Goal: Transaction & Acquisition: Download file/media

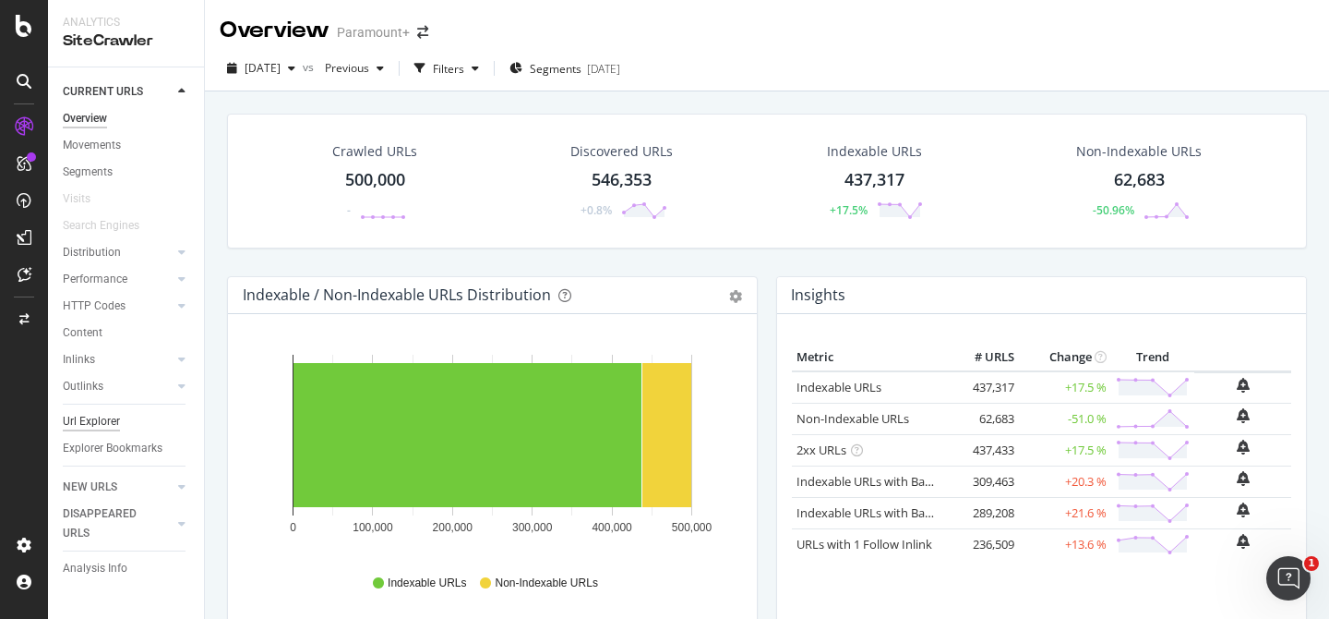
click at [104, 425] on div "Url Explorer" at bounding box center [91, 421] width 57 height 19
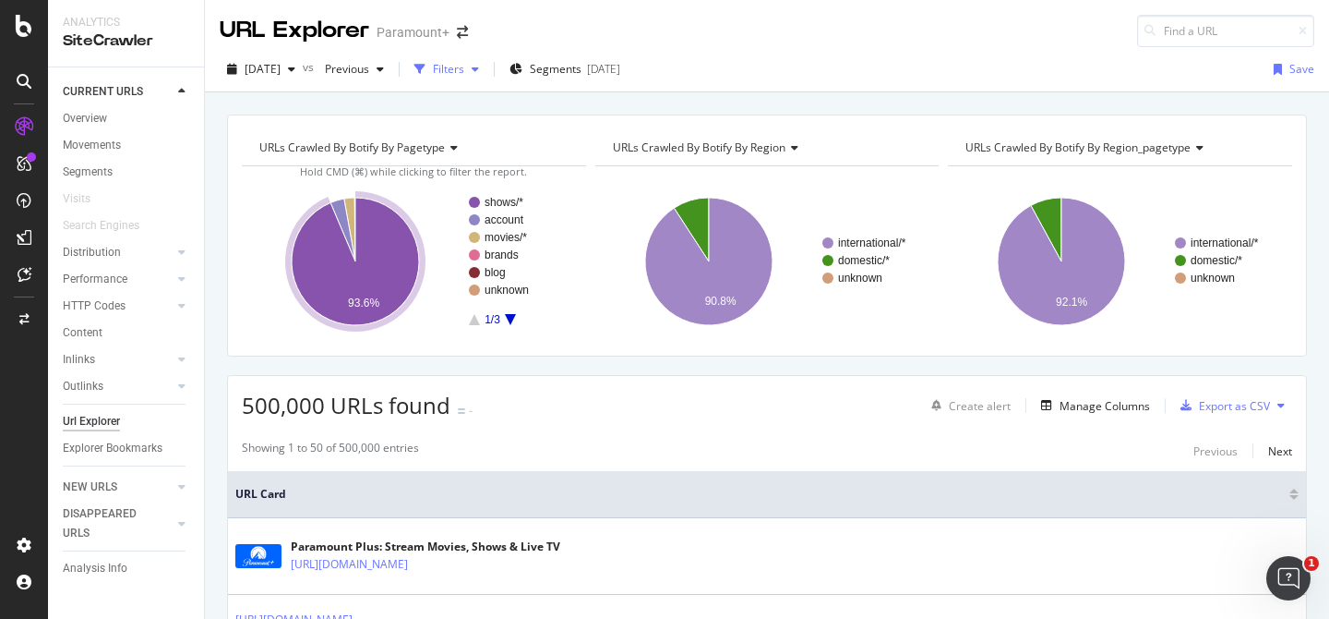
click at [487, 70] on div "button" at bounding box center [475, 69] width 22 height 11
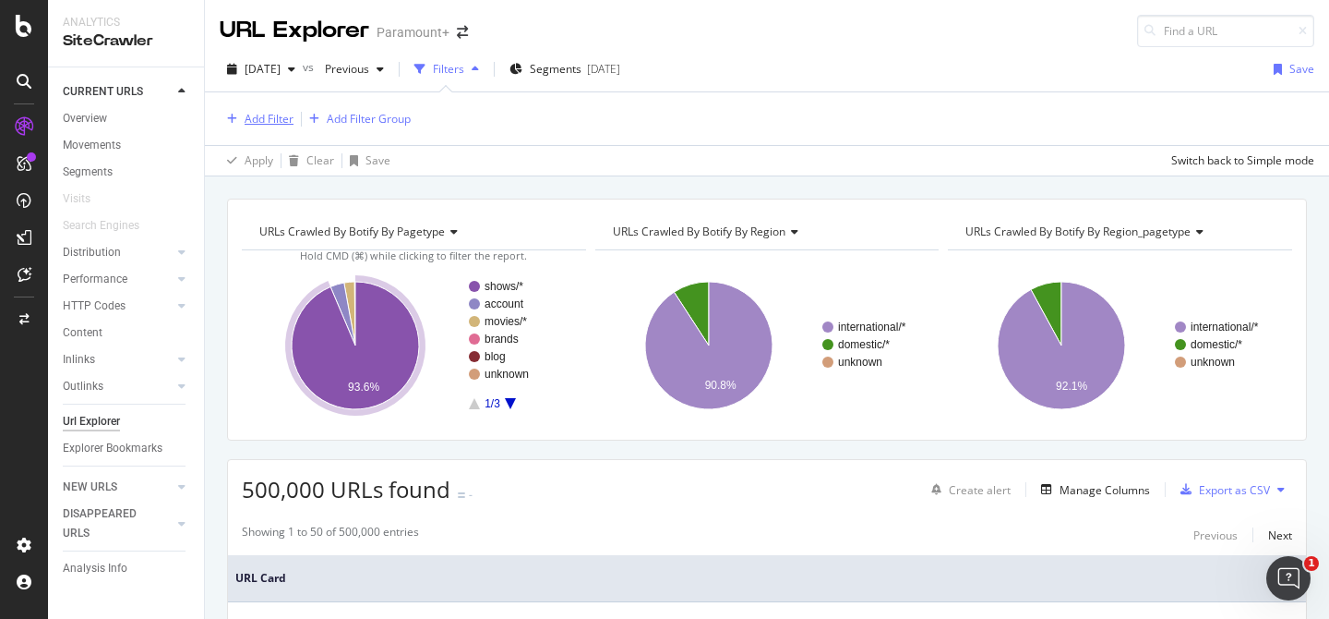
click at [258, 126] on div "Add Filter" at bounding box center [269, 119] width 49 height 16
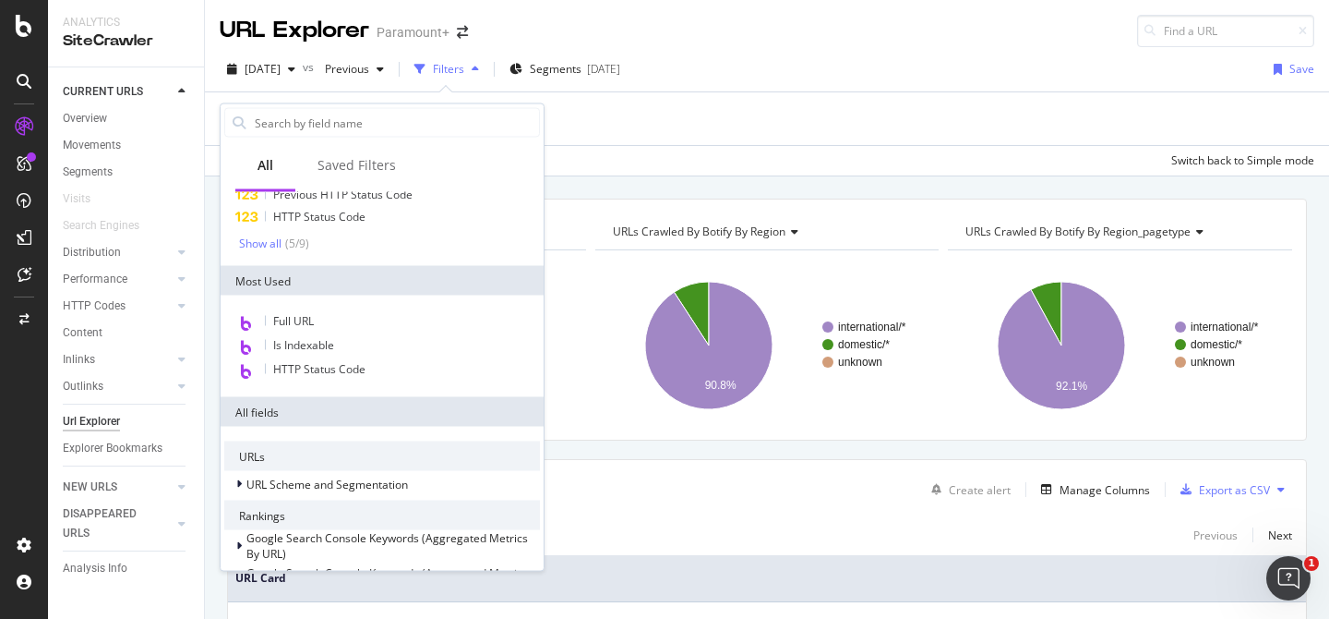
scroll to position [150, 0]
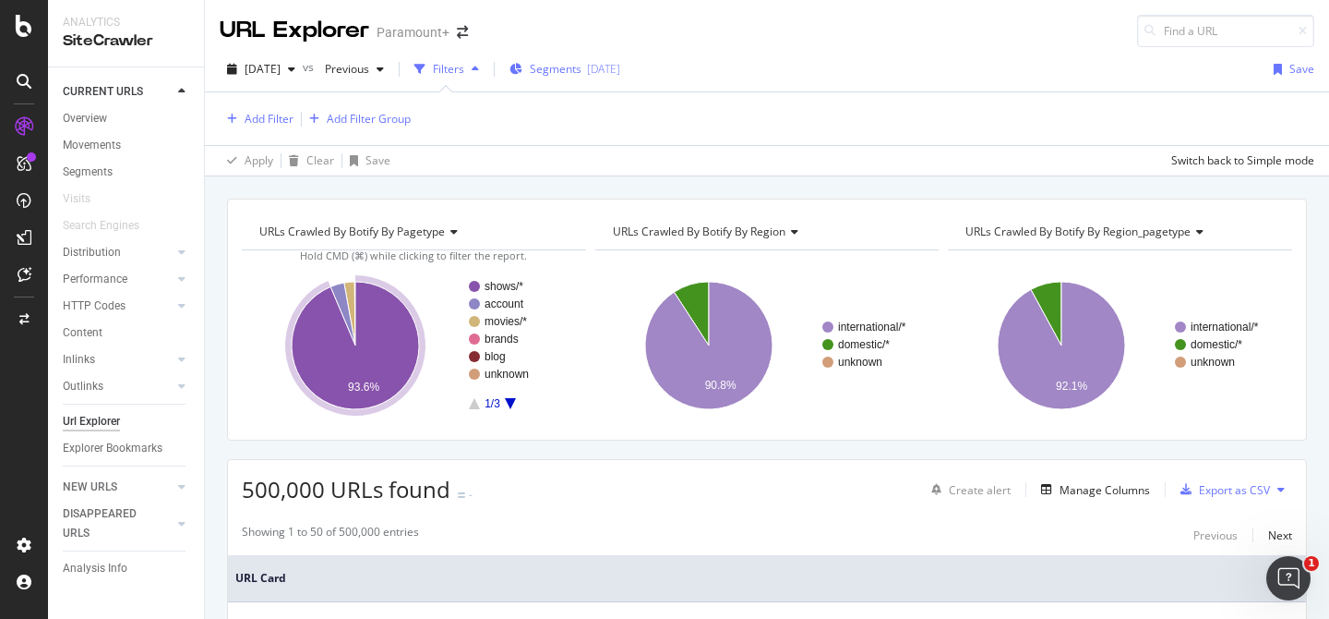
click at [582, 76] on span "Segments" at bounding box center [556, 69] width 52 height 16
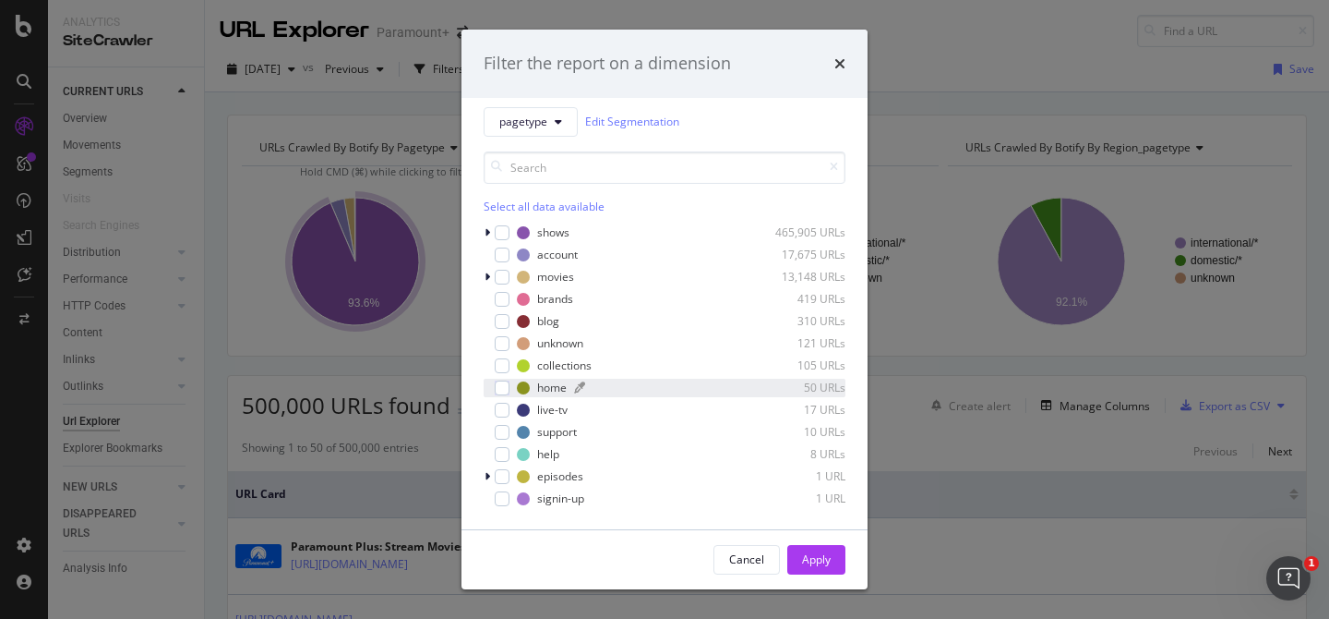
scroll to position [0, 0]
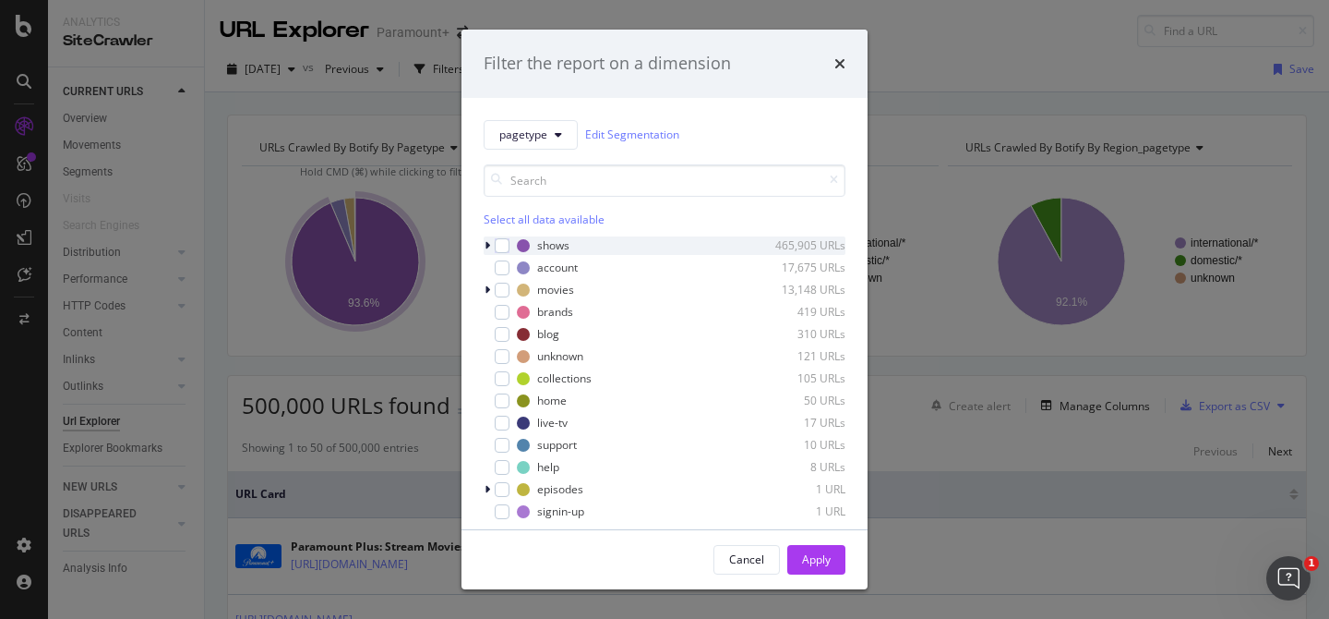
click at [488, 245] on icon "modal" at bounding box center [488, 245] width 6 height 11
click at [488, 242] on icon "modal" at bounding box center [487, 245] width 7 height 11
click at [535, 134] on span "pagetype" at bounding box center [523, 134] width 48 height 16
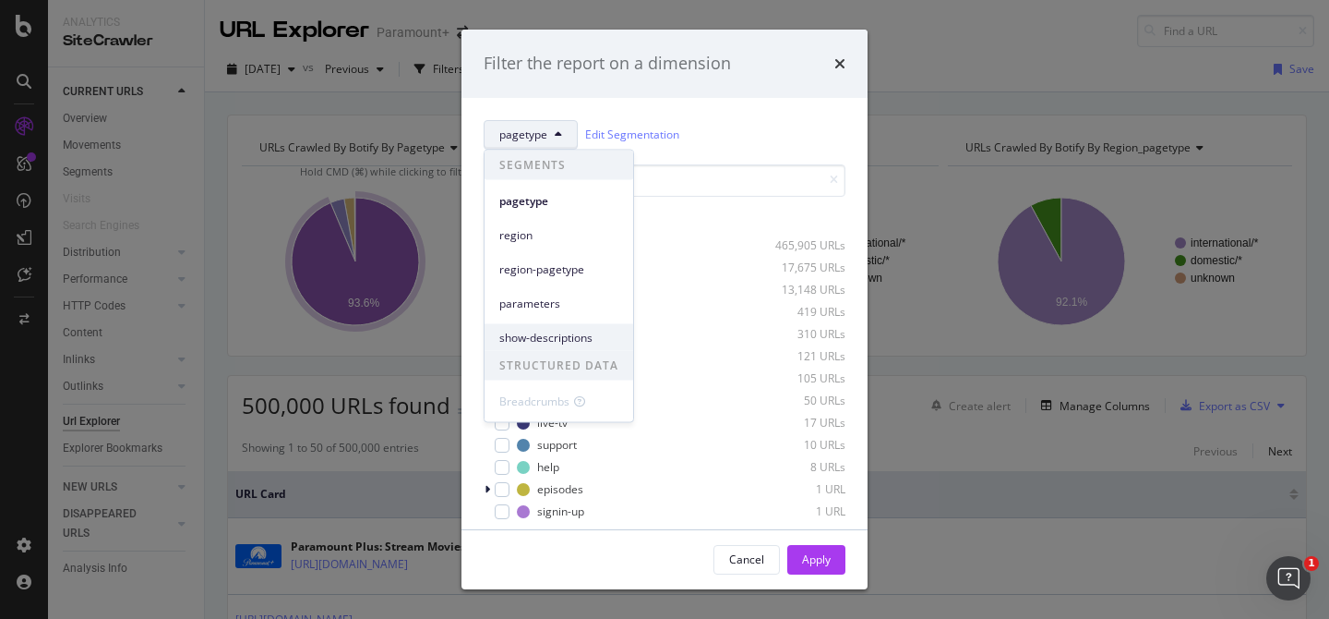
click at [552, 326] on div "show-descriptions" at bounding box center [559, 337] width 149 height 27
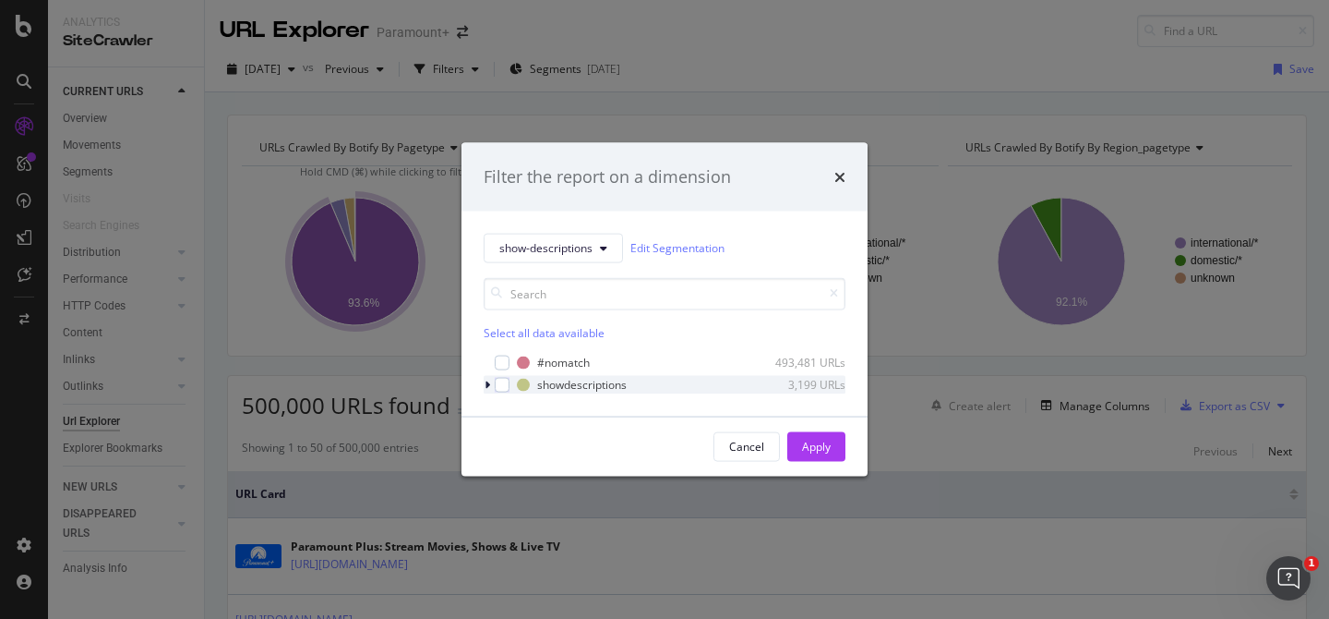
click at [490, 389] on div "modal" at bounding box center [489, 384] width 11 height 18
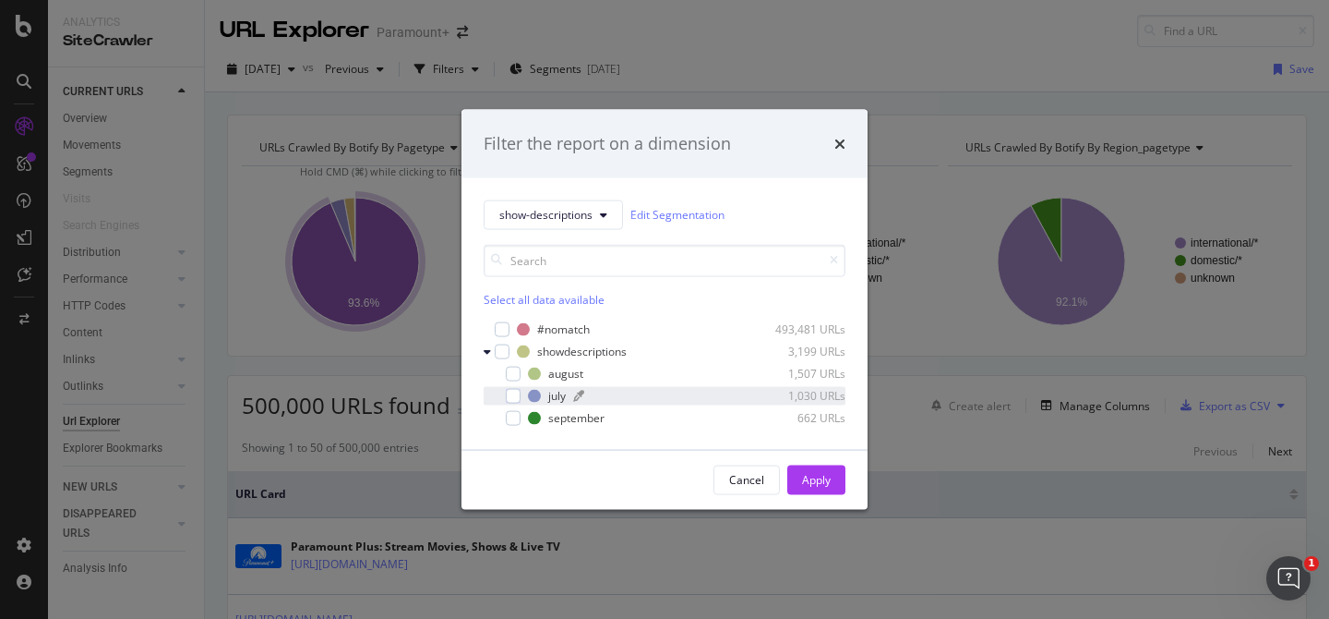
click at [561, 399] on div "july" at bounding box center [557, 396] width 18 height 16
click at [809, 489] on div "Apply" at bounding box center [816, 479] width 29 height 28
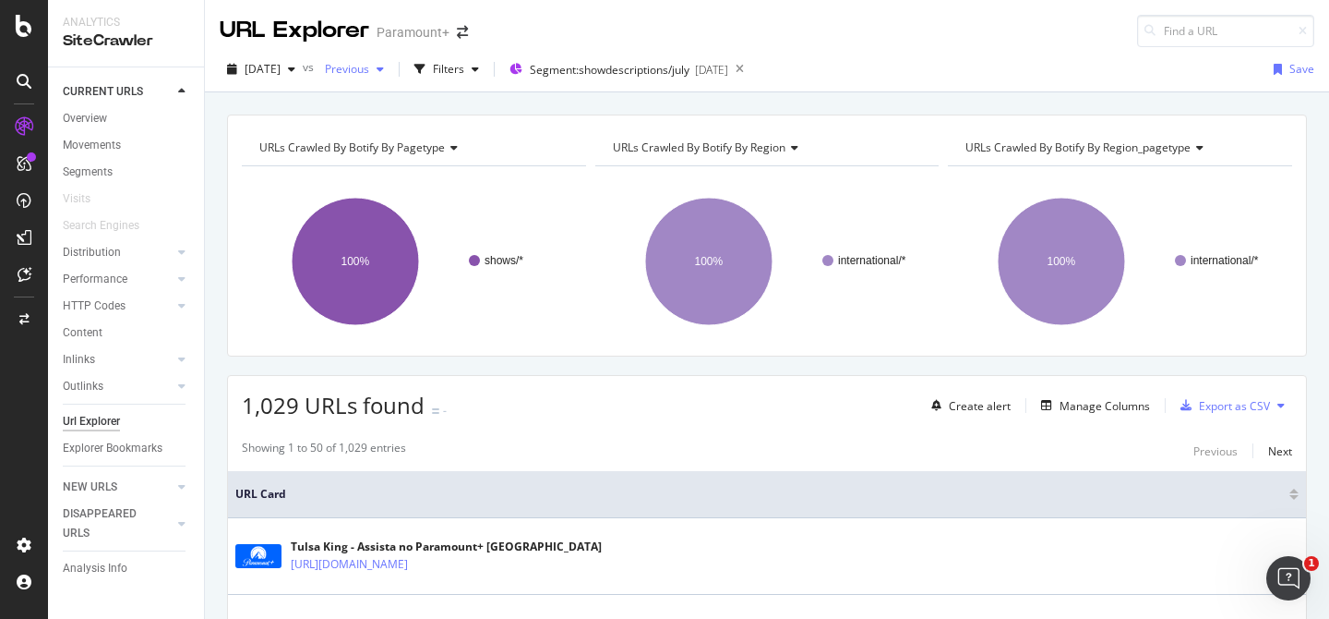
click at [369, 70] on span "Previous" at bounding box center [344, 69] width 52 height 16
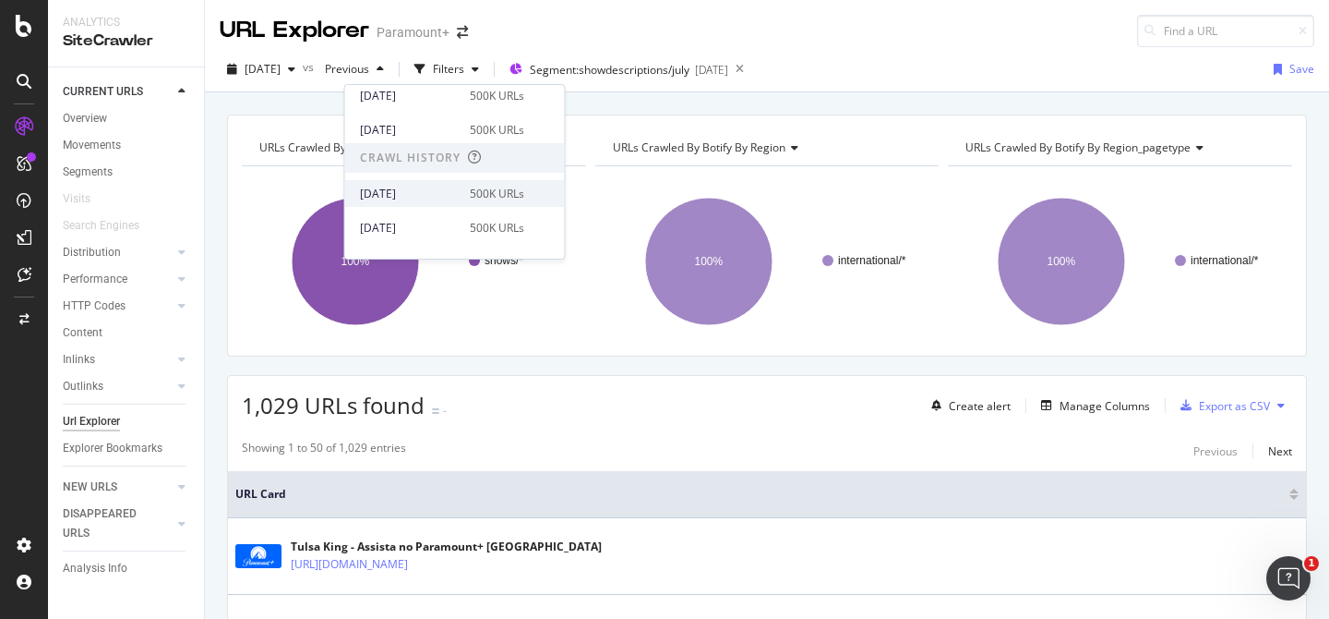
scroll to position [314, 0]
click at [455, 223] on div "[DATE] 500K URLs" at bounding box center [442, 227] width 164 height 17
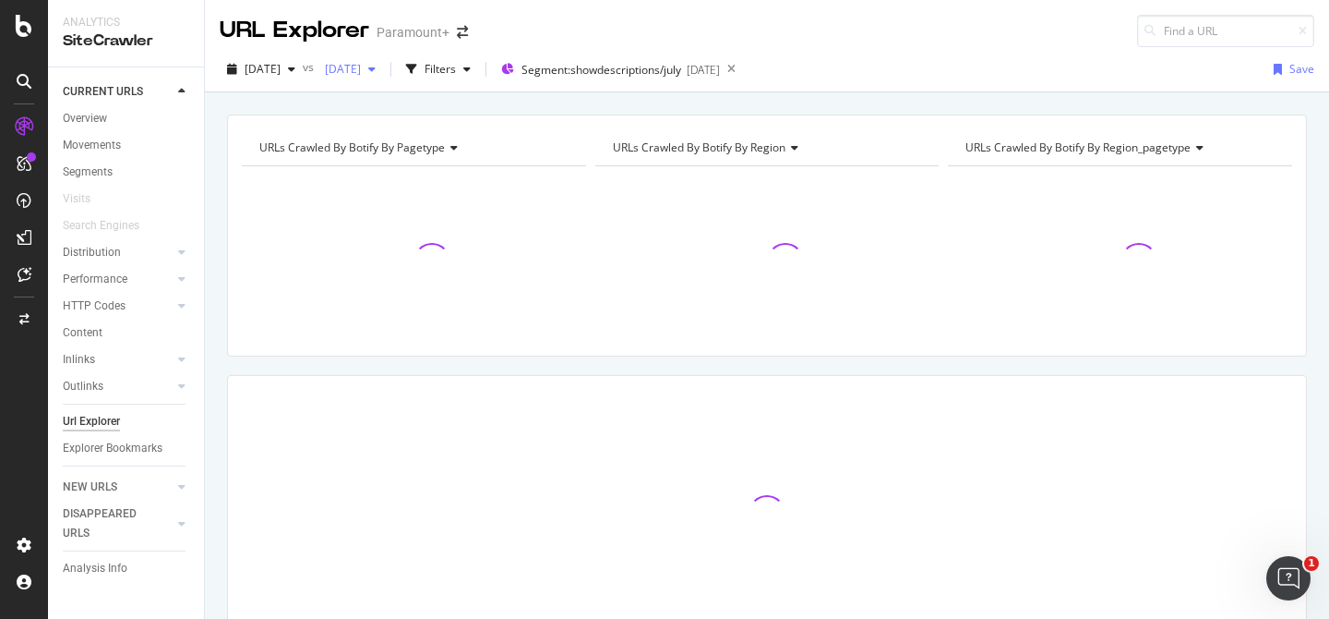
click at [361, 67] on span "[DATE]" at bounding box center [339, 69] width 43 height 16
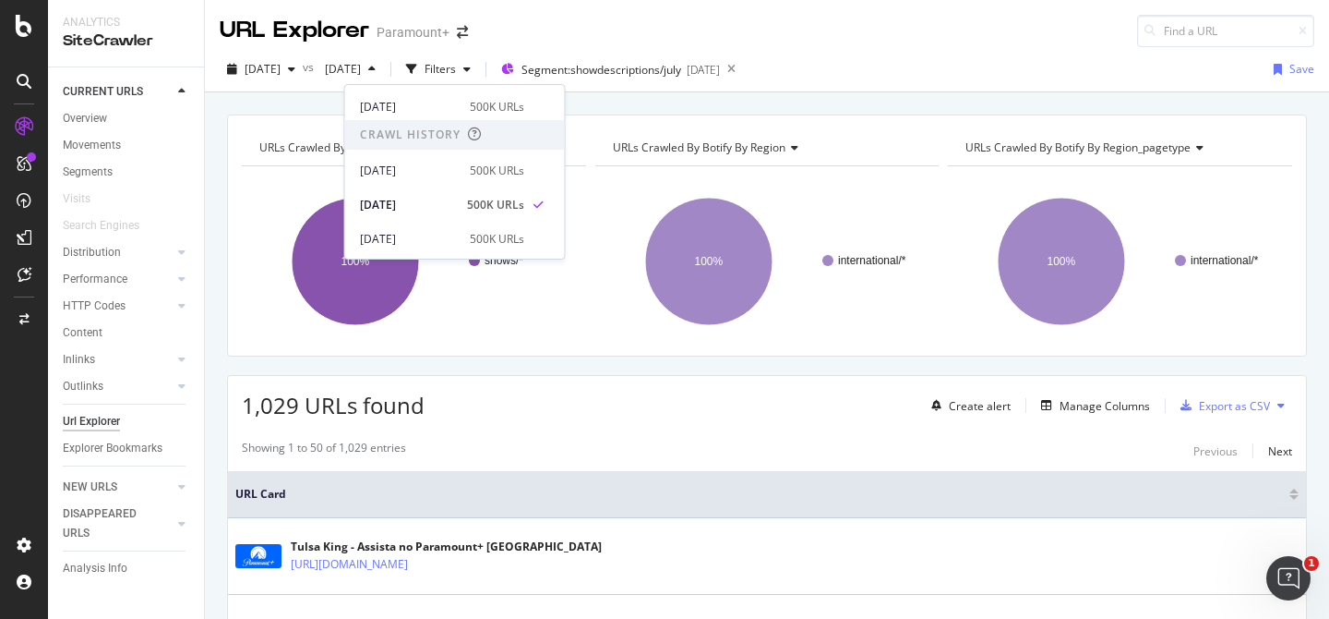
scroll to position [343, 0]
click at [604, 108] on div "URLs Crawled By Botify By pagetype Chart (by Value) Table Expand Export as CSV …" at bounding box center [767, 114] width 1124 height 44
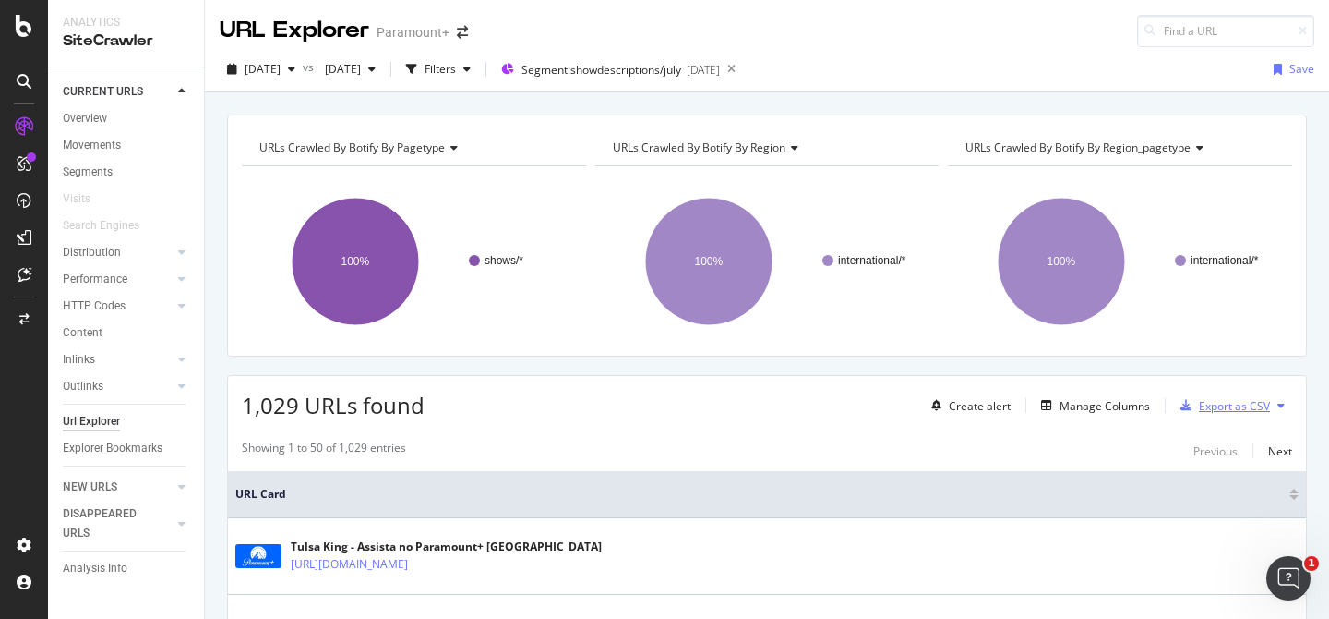
click at [1210, 411] on div "Export as CSV" at bounding box center [1234, 406] width 71 height 16
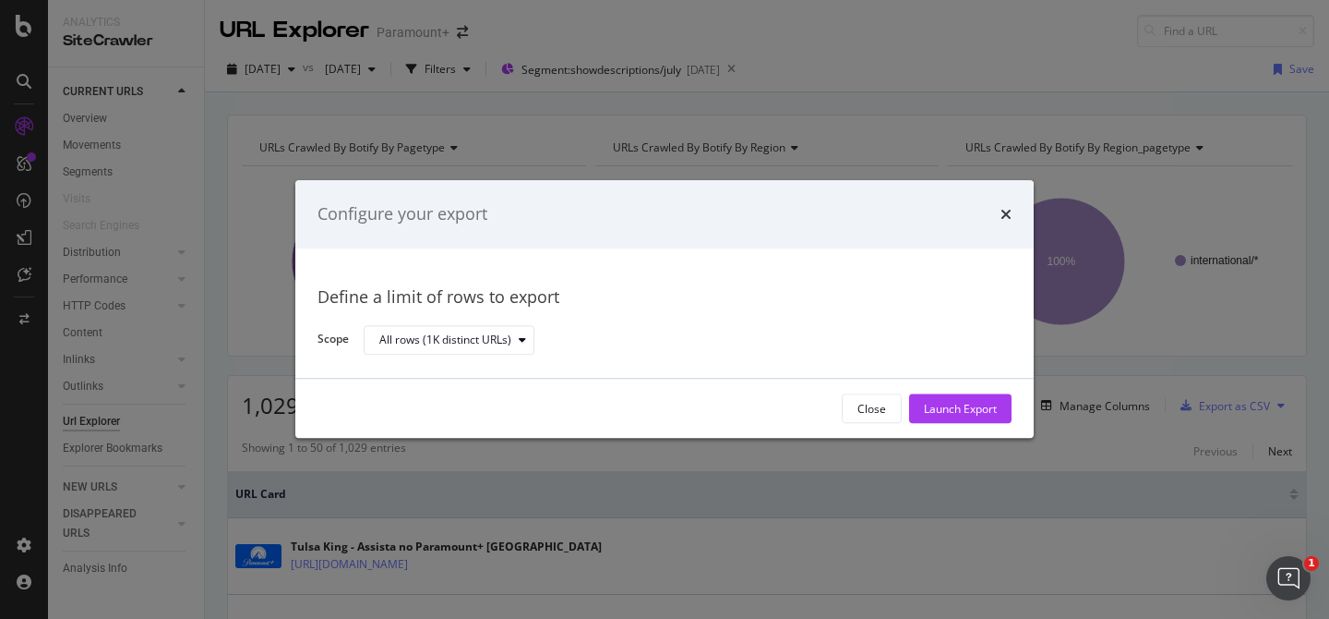
click at [835, 413] on div "Close Launch Export" at bounding box center [665, 409] width 694 height 30
click at [849, 413] on button "Close" at bounding box center [872, 409] width 60 height 30
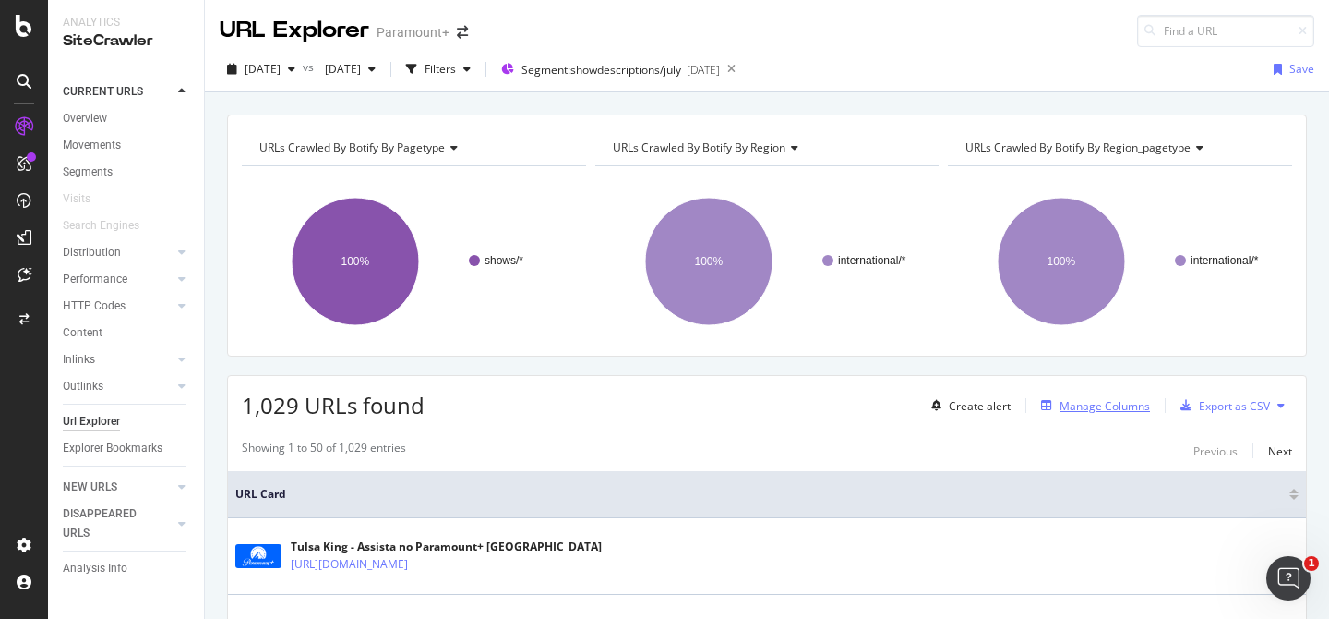
click at [1103, 404] on div "Manage Columns" at bounding box center [1105, 406] width 90 height 16
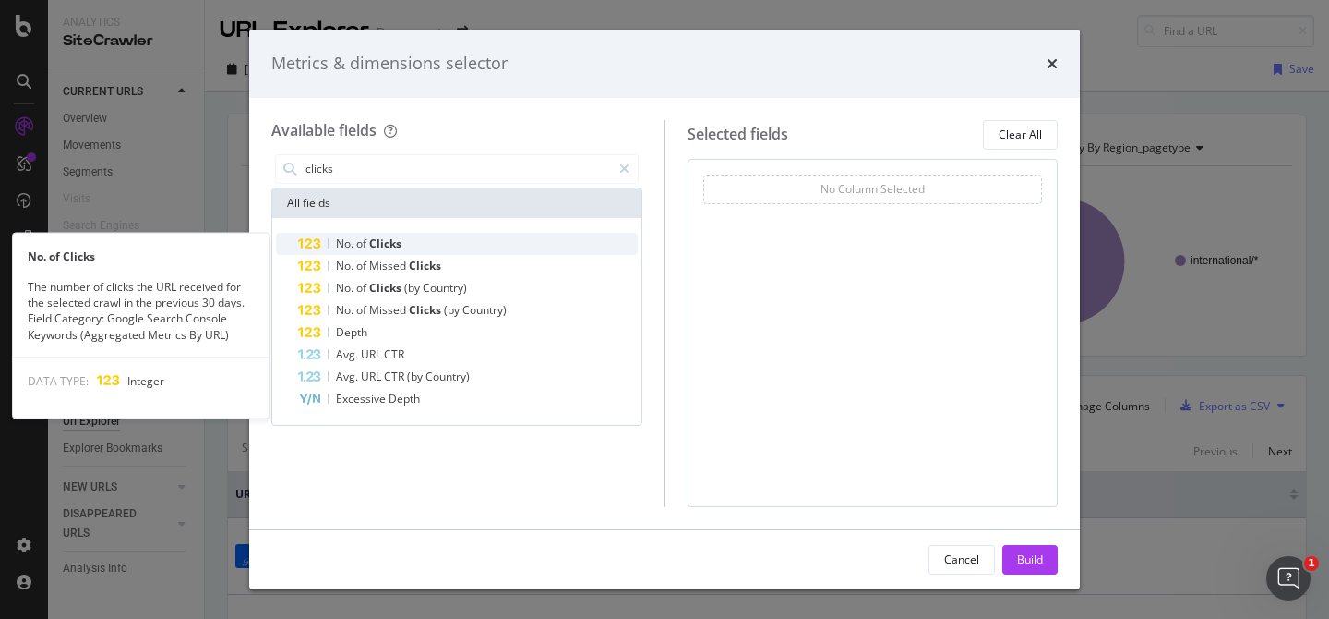
type input "clicks"
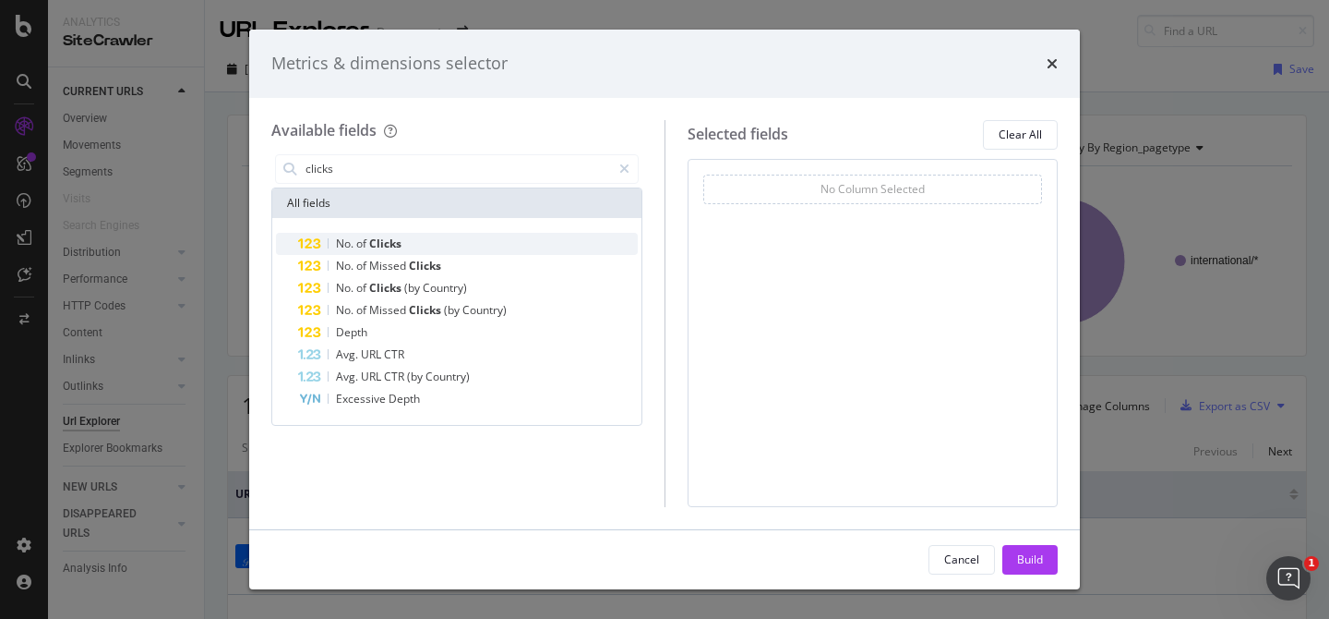
click at [368, 240] on span "of" at bounding box center [362, 243] width 13 height 16
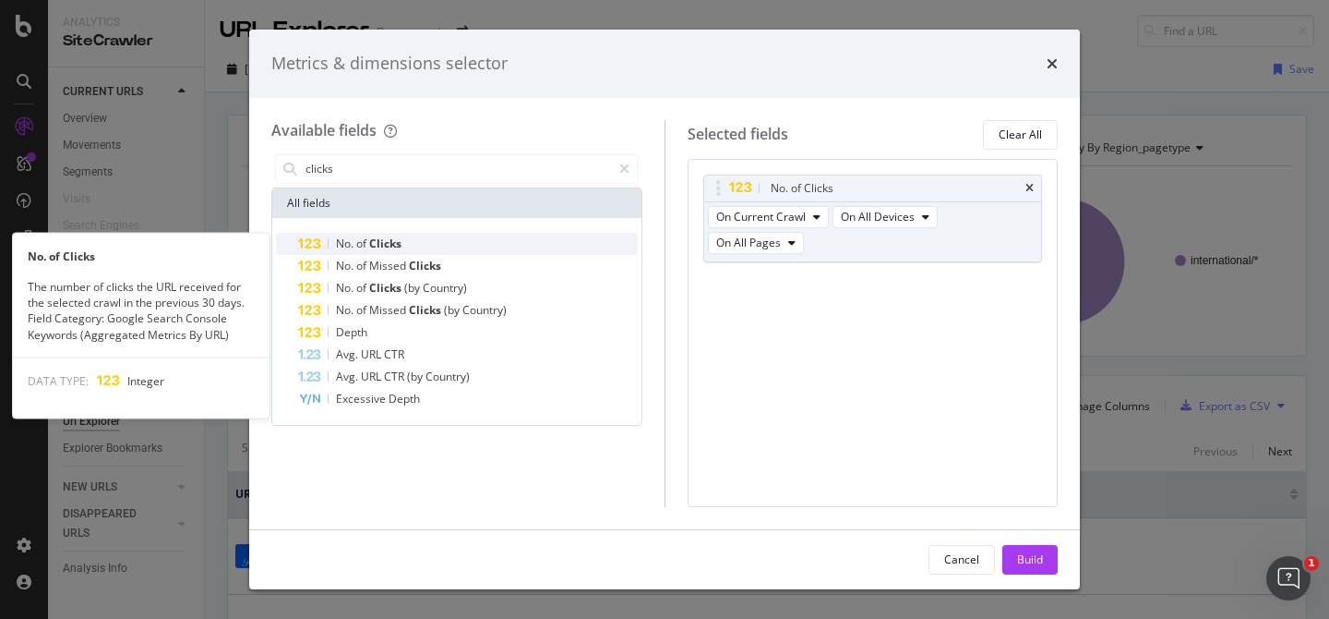
click at [463, 244] on div "No. of Clicks" at bounding box center [468, 244] width 340 height 22
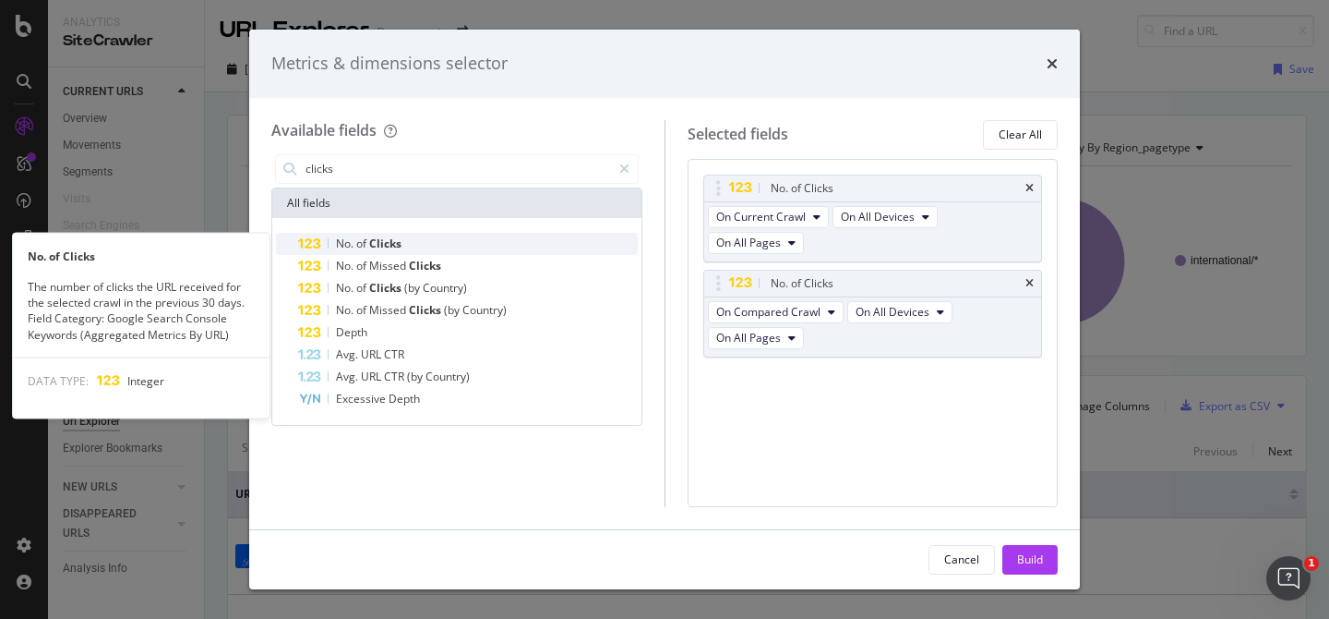
click at [391, 239] on span "Clicks" at bounding box center [385, 243] width 32 height 16
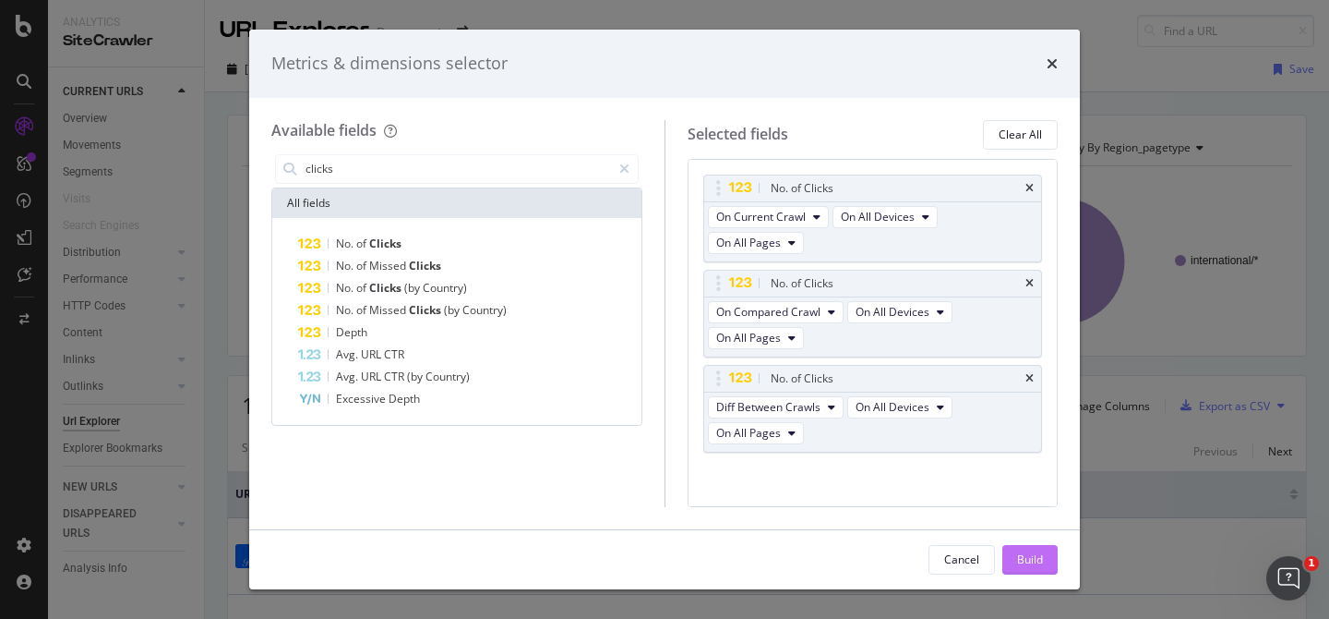
click at [1036, 560] on div "Build" at bounding box center [1030, 559] width 26 height 16
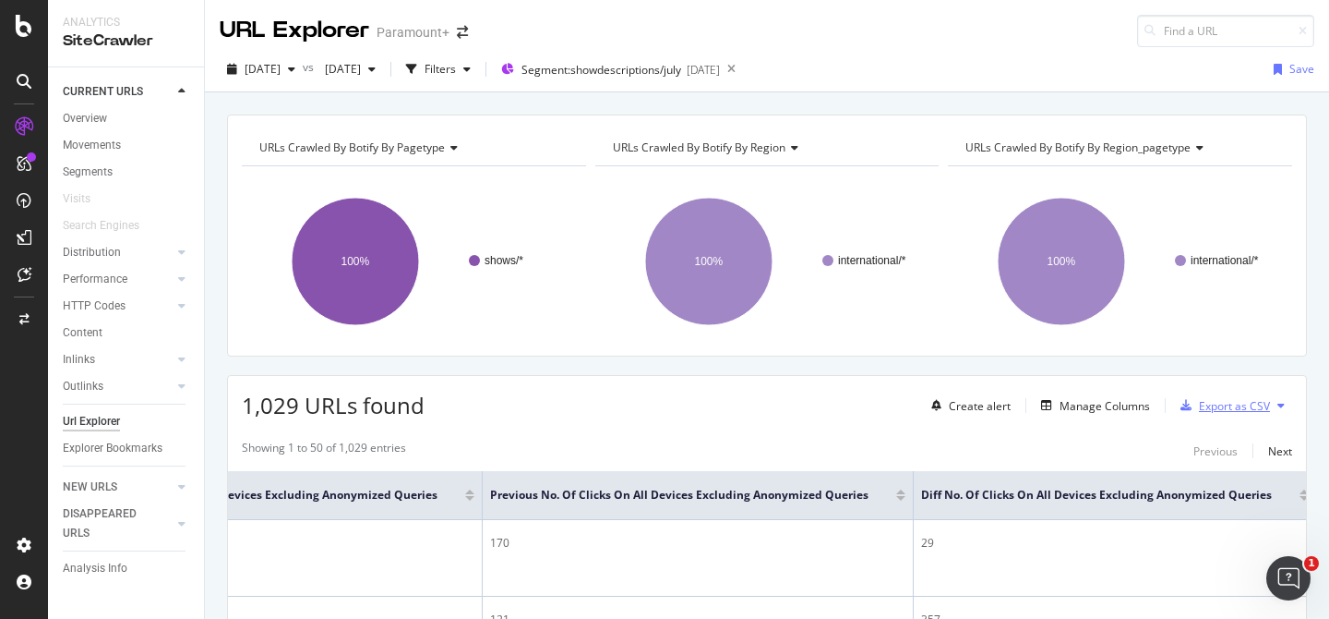
click at [1240, 412] on div "Export as CSV" at bounding box center [1234, 406] width 71 height 16
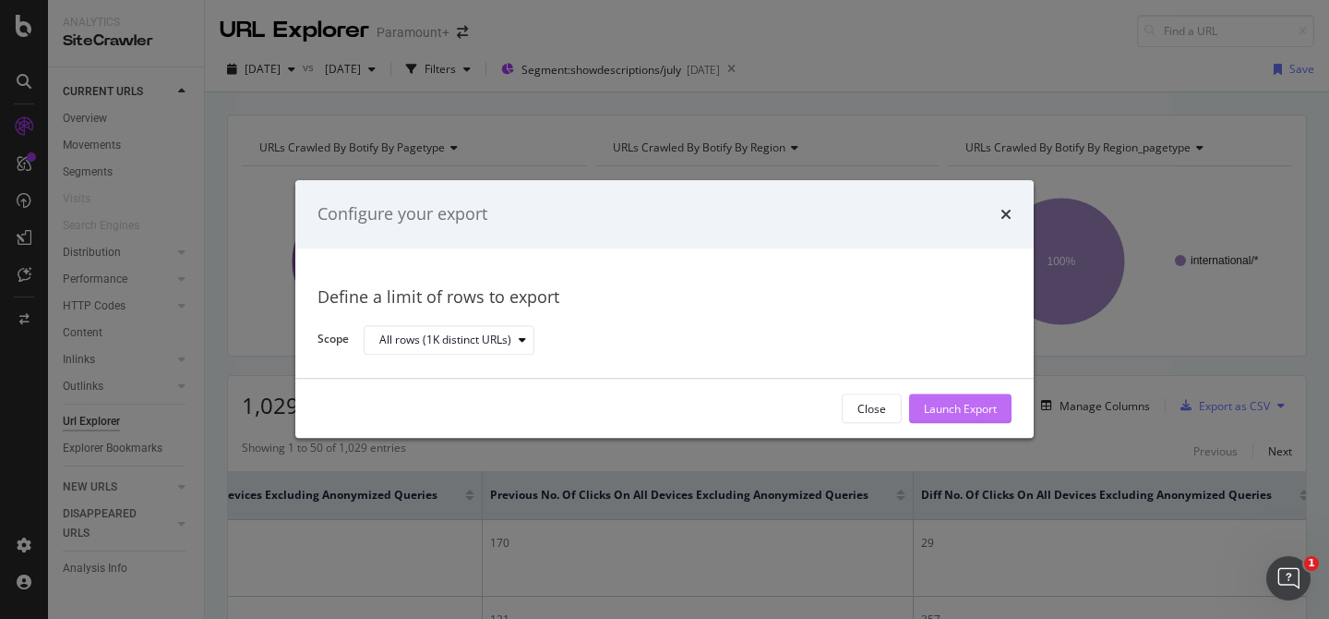
click at [943, 405] on div "Launch Export" at bounding box center [960, 409] width 73 height 16
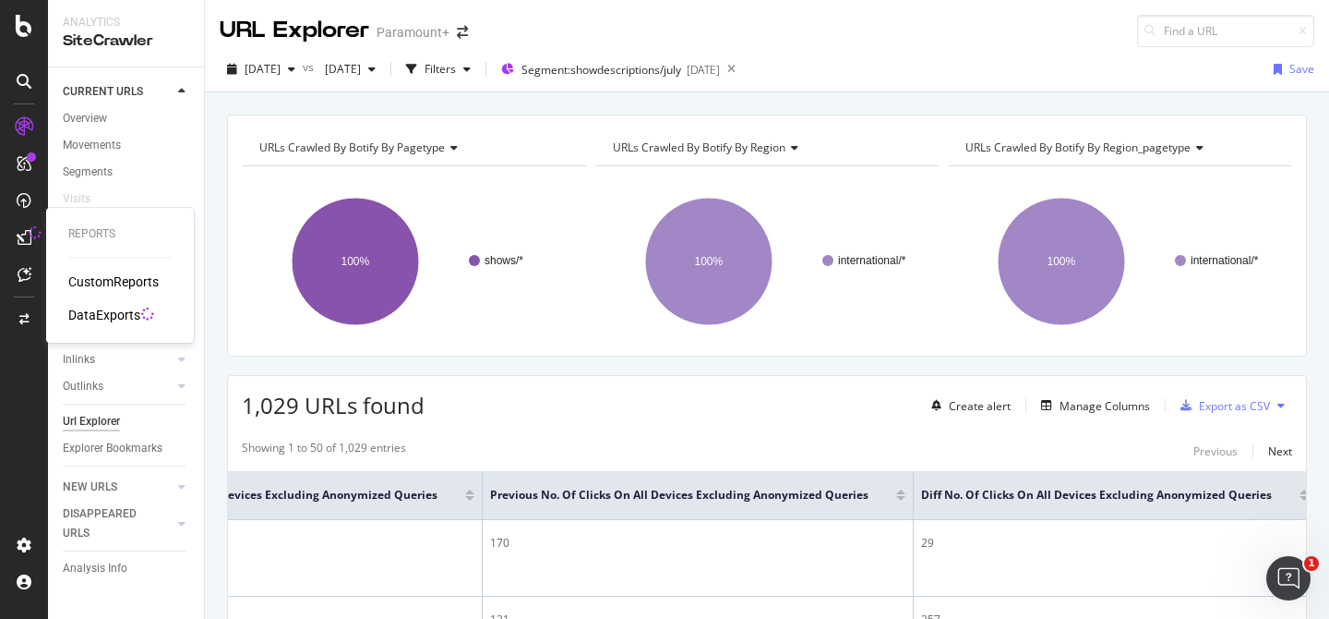
click at [25, 242] on icon at bounding box center [24, 237] width 15 height 15
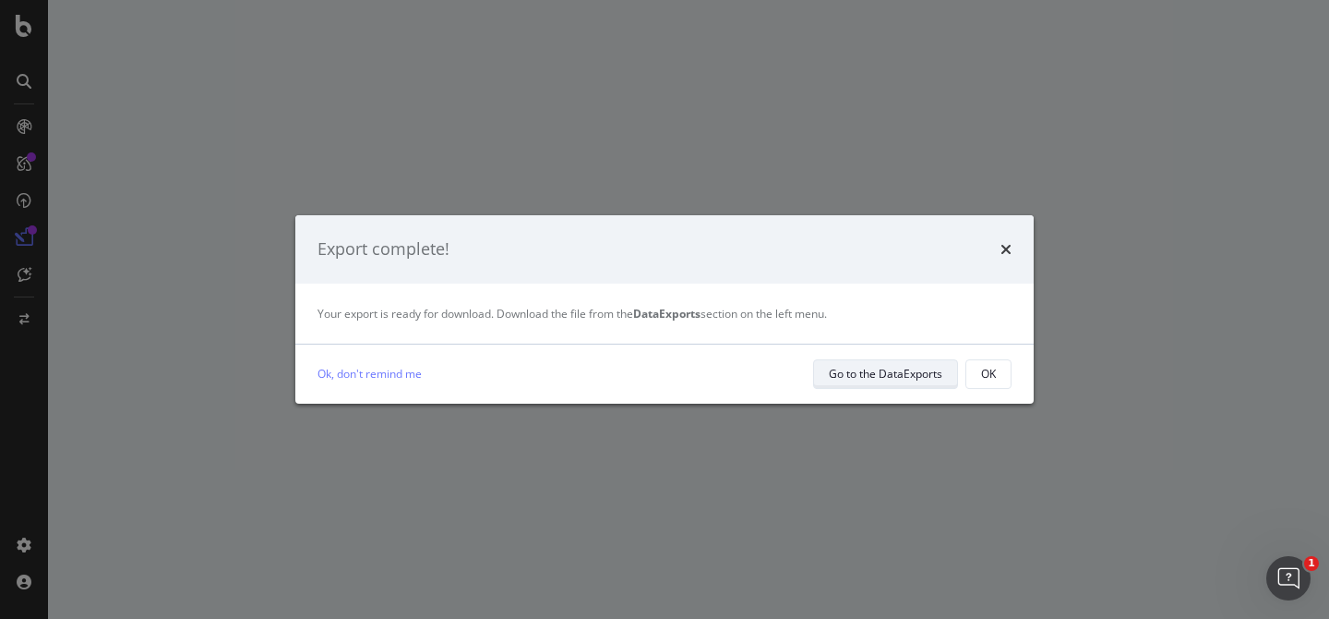
click at [941, 374] on div "Go to the DataExports" at bounding box center [886, 374] width 114 height 16
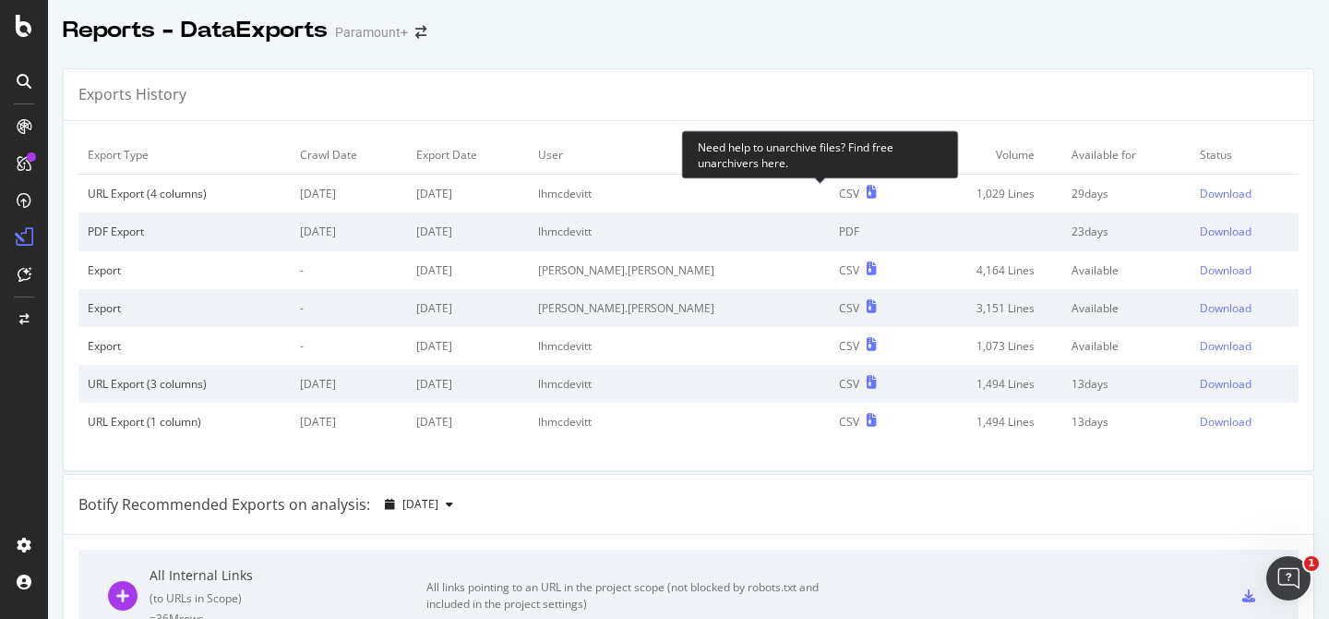
click at [867, 194] on icon at bounding box center [872, 192] width 10 height 13
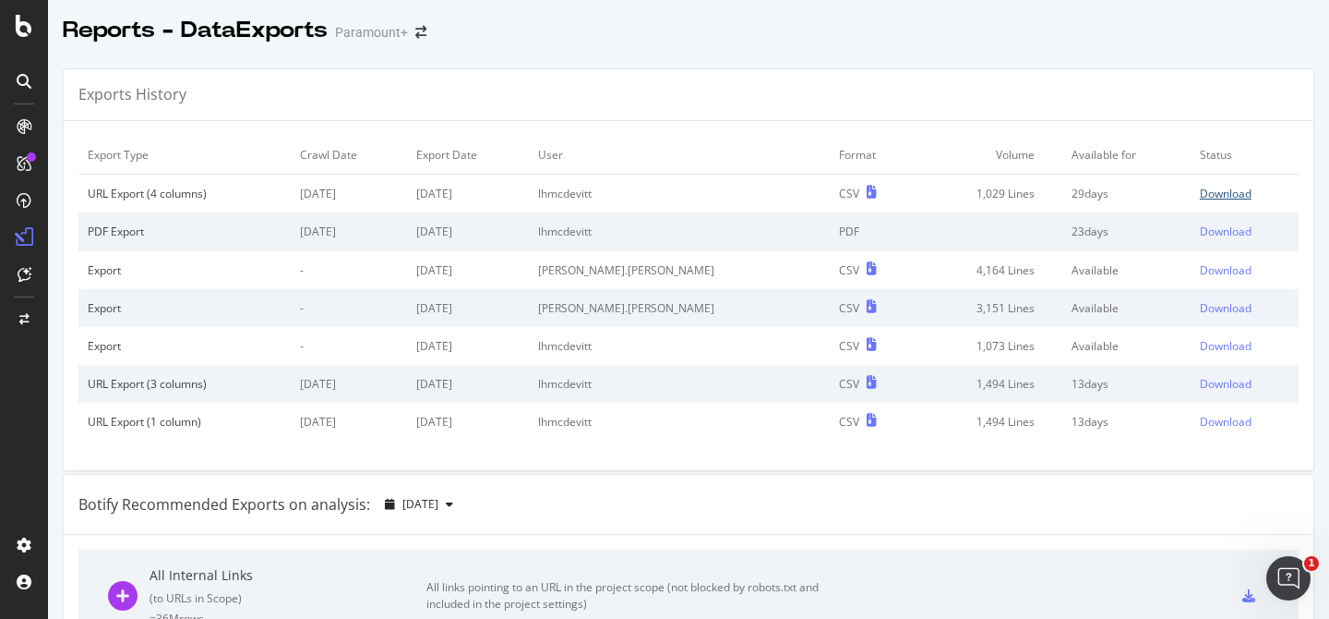
click at [1224, 195] on div "Download" at bounding box center [1226, 194] width 52 height 16
